Goal: Obtain resource: Obtain resource

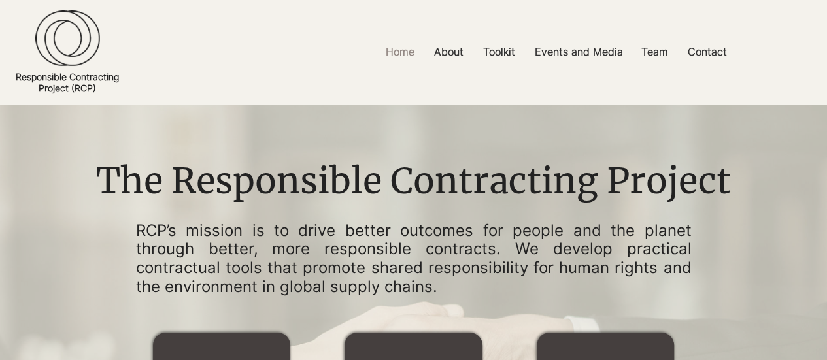
click at [404, 237] on p "RCP’s mission is to drive better outcomes for people and the planet through bet…" at bounding box center [414, 259] width 556 height 75
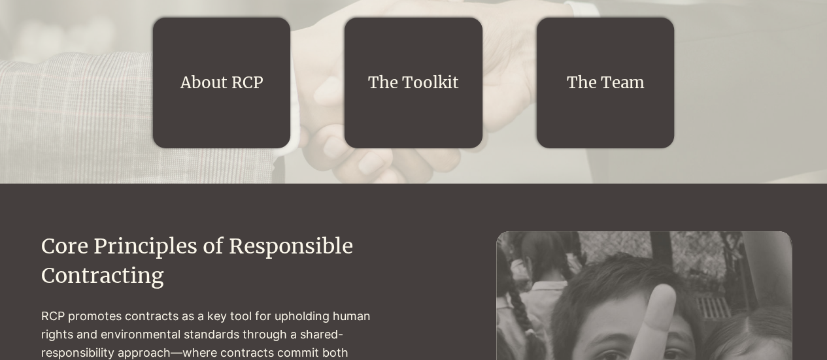
scroll to position [314, 0]
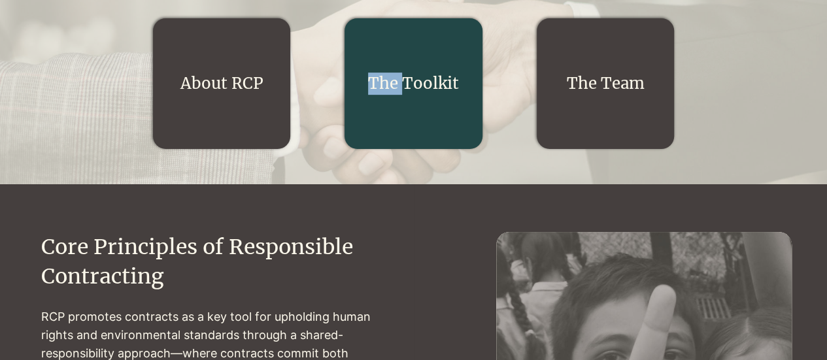
drag, startPoint x: 411, startPoint y: 67, endPoint x: 399, endPoint y: 86, distance: 21.4
click at [399, 86] on div "The Toolkit" at bounding box center [412, 83] width 137 height 131
click at [399, 86] on link "The Toolkit" at bounding box center [413, 83] width 91 height 20
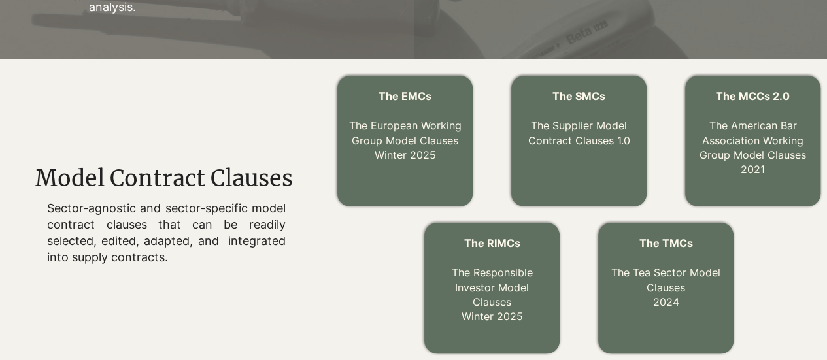
scroll to position [373, 0]
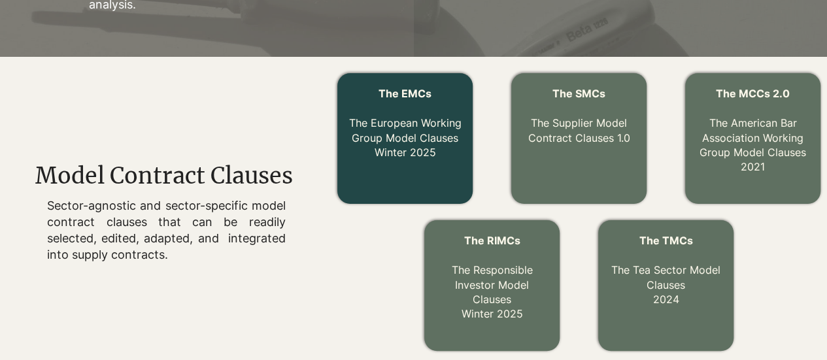
click at [404, 113] on p "The EMCs The European Working Group Model Clauses Winter 2025" at bounding box center [405, 122] width 114 height 73
click at [390, 135] on link "The EMCs The European Working Group Model Clauses Winter 2025" at bounding box center [405, 123] width 112 height 72
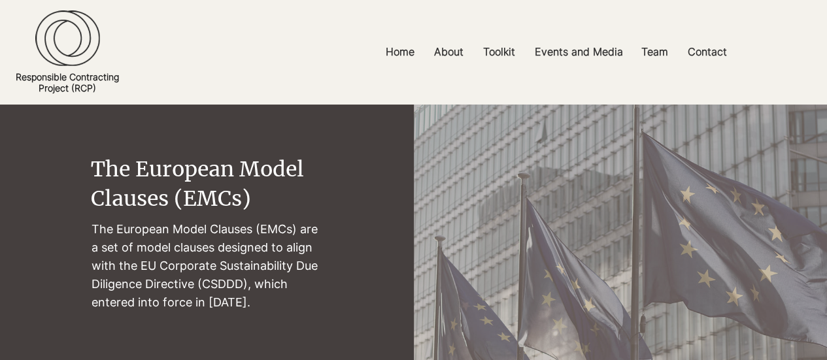
drag, startPoint x: 90, startPoint y: 227, endPoint x: 268, endPoint y: 296, distance: 191.2
click at [268, 296] on section "The European Model Clauses (EMCs) The [DEMOGRAPHIC_DATA] Model Clauses (EMCs) a…" at bounding box center [413, 234] width 827 height 258
click at [234, 279] on p "The European Model Clauses (EMCs) are a set of model clauses designed to align …" at bounding box center [207, 266] width 231 height 92
drag, startPoint x: 288, startPoint y: 310, endPoint x: 92, endPoint y: 232, distance: 211.2
click at [92, 232] on p "The European Model Clauses (EMCs) are a set of model clauses designed to align …" at bounding box center [207, 266] width 231 height 92
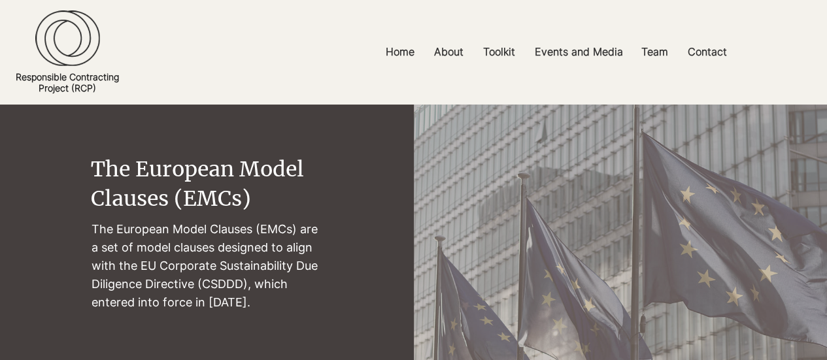
copy p "The European Model Clauses (EMCs) are a set of model clauses designed to align …"
